Goal: Task Accomplishment & Management: Use online tool/utility

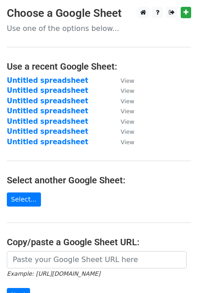
scroll to position [85, 0]
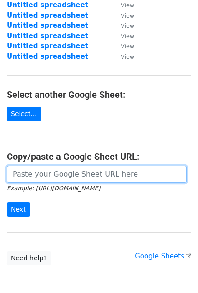
click at [54, 169] on input "url" at bounding box center [97, 173] width 180 height 17
paste input "[URL][DOMAIN_NAME]"
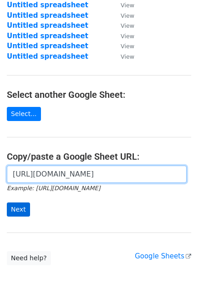
type input "[URL][DOMAIN_NAME]"
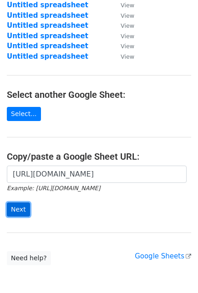
click at [17, 208] on input "Next" at bounding box center [18, 209] width 23 height 14
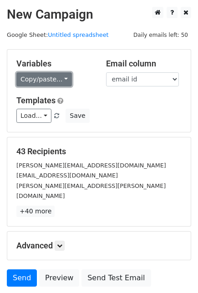
click at [40, 81] on link "Copy/paste..." at bounding box center [43, 79] width 55 height 14
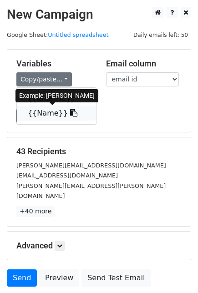
click at [49, 112] on link "{{Name}}" at bounding box center [56, 113] width 79 height 15
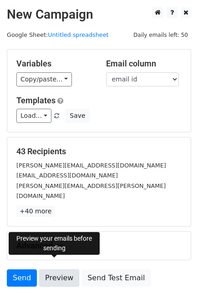
click at [57, 269] on link "Preview" at bounding box center [59, 277] width 40 height 17
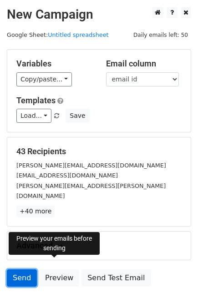
click at [26, 269] on link "Send" at bounding box center [22, 277] width 30 height 17
